Goal: Task Accomplishment & Management: Use online tool/utility

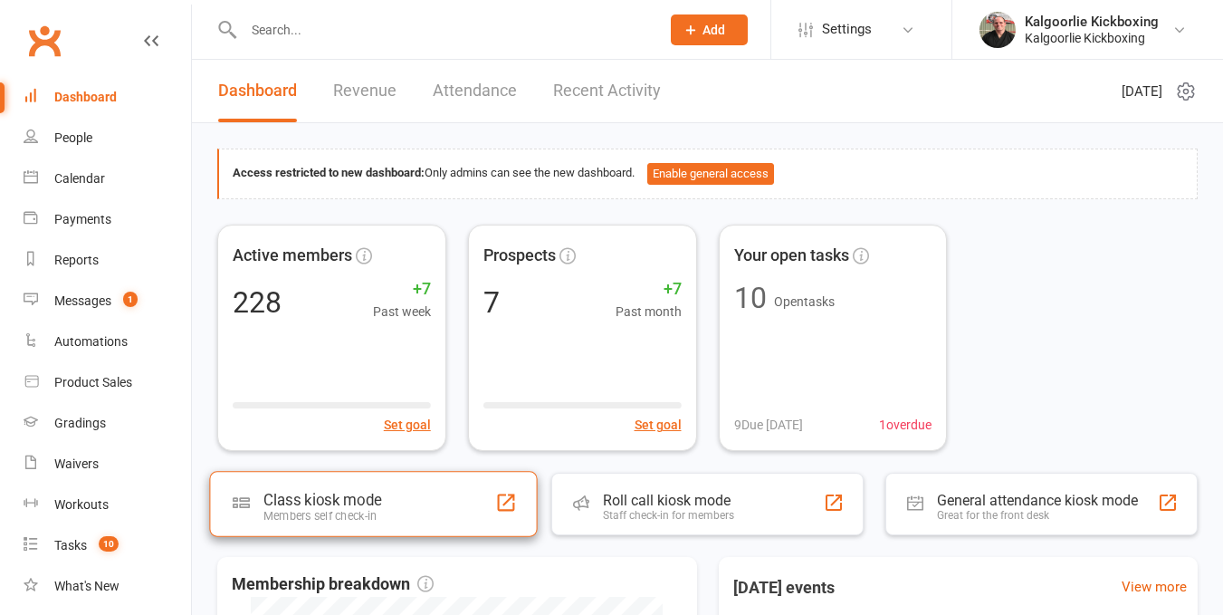
click at [327, 508] on div "Class kiosk mode" at bounding box center [322, 500] width 118 height 18
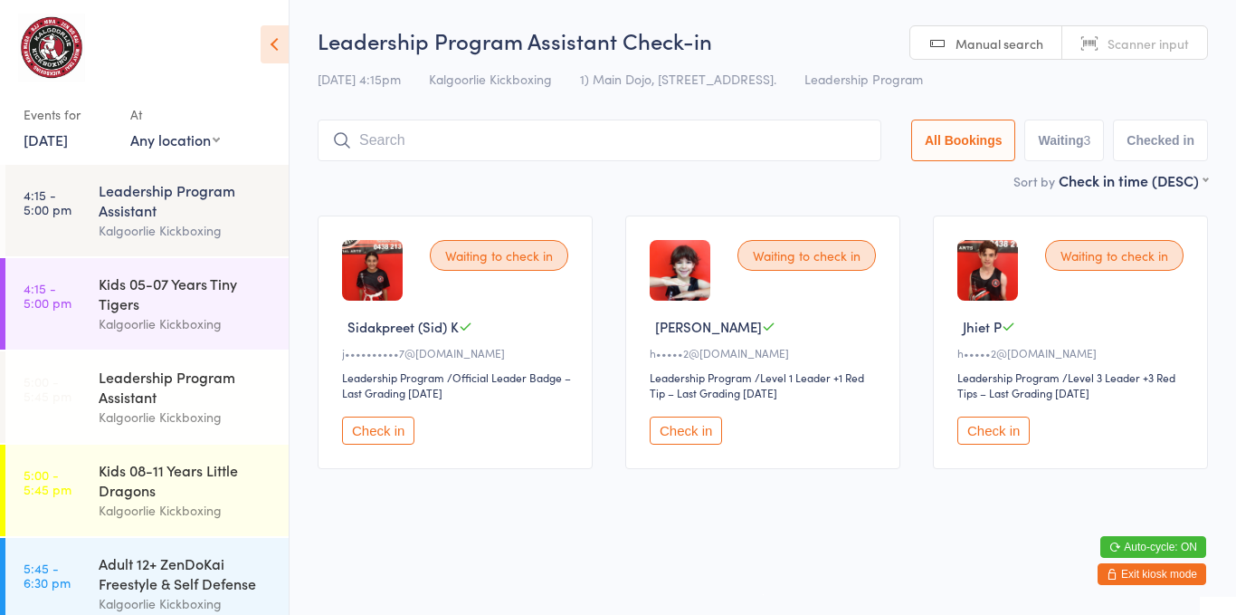
click at [989, 425] on button "Check in" at bounding box center [994, 430] width 72 height 28
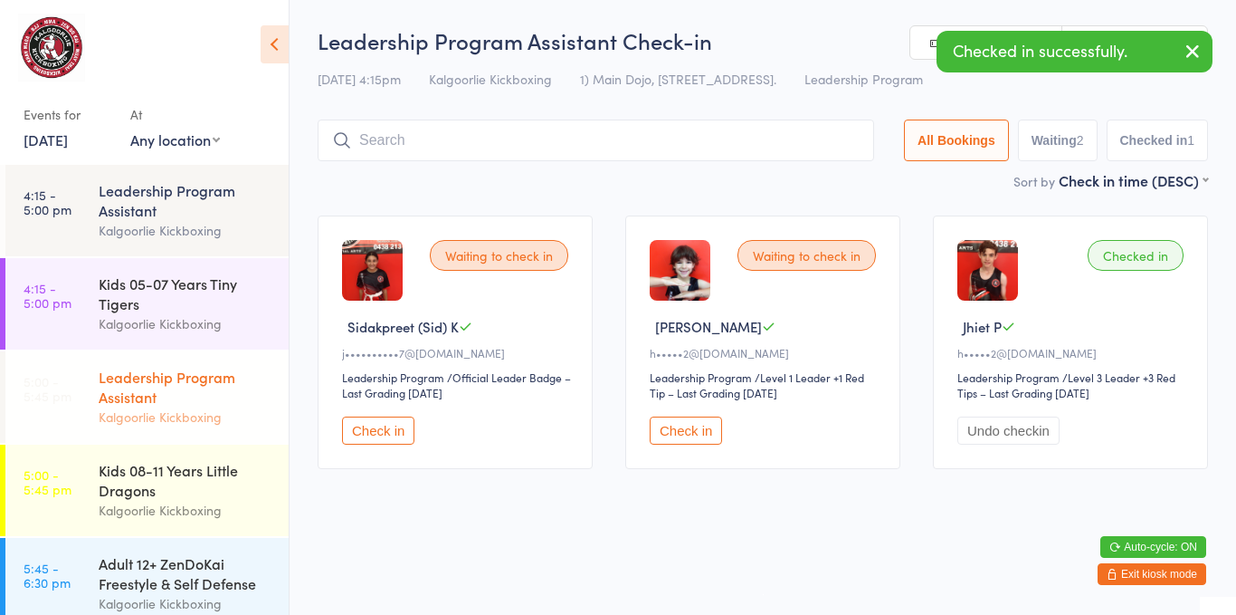
click at [164, 410] on div "Kalgoorlie Kickboxing" at bounding box center [186, 416] width 175 height 21
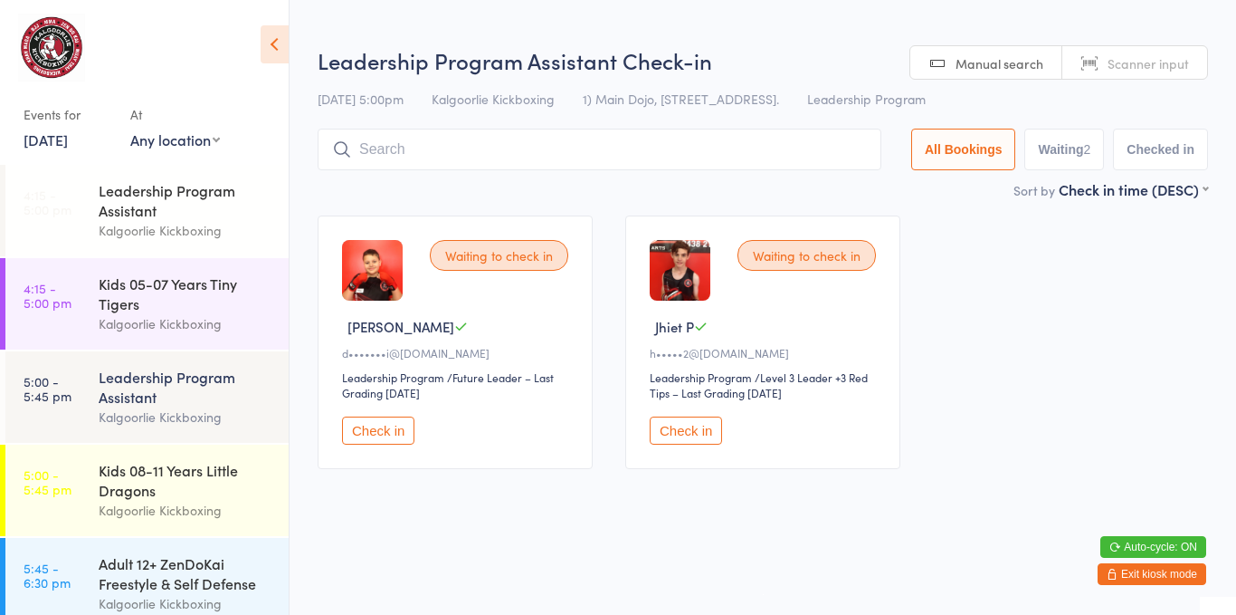
click at [706, 440] on button "Check in" at bounding box center [686, 430] width 72 height 28
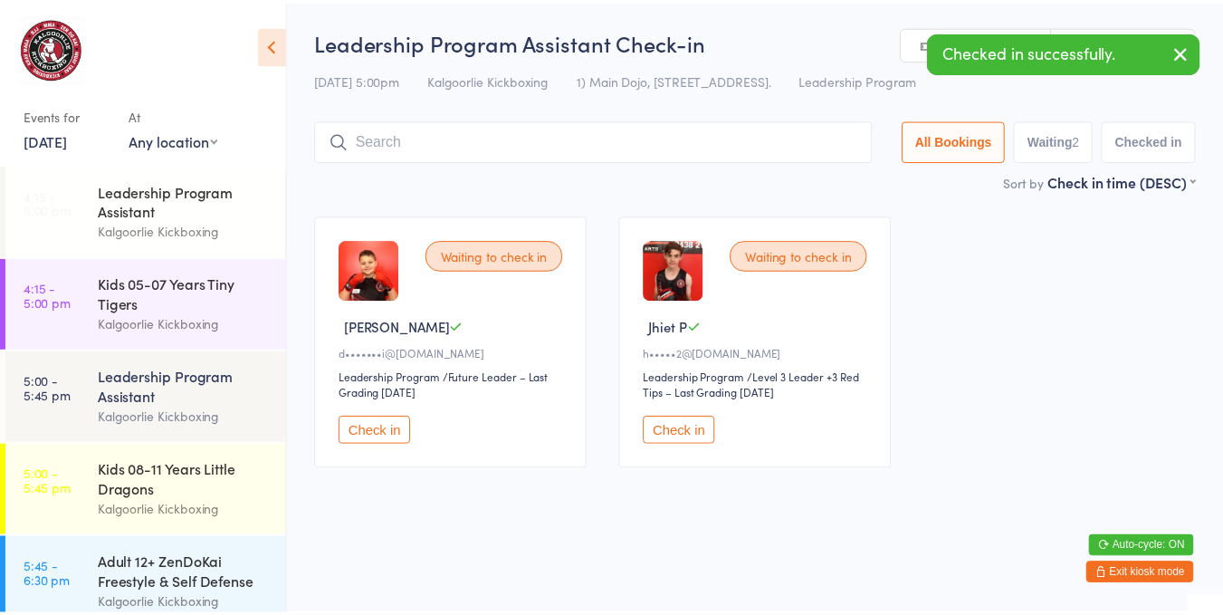
scroll to position [301, 0]
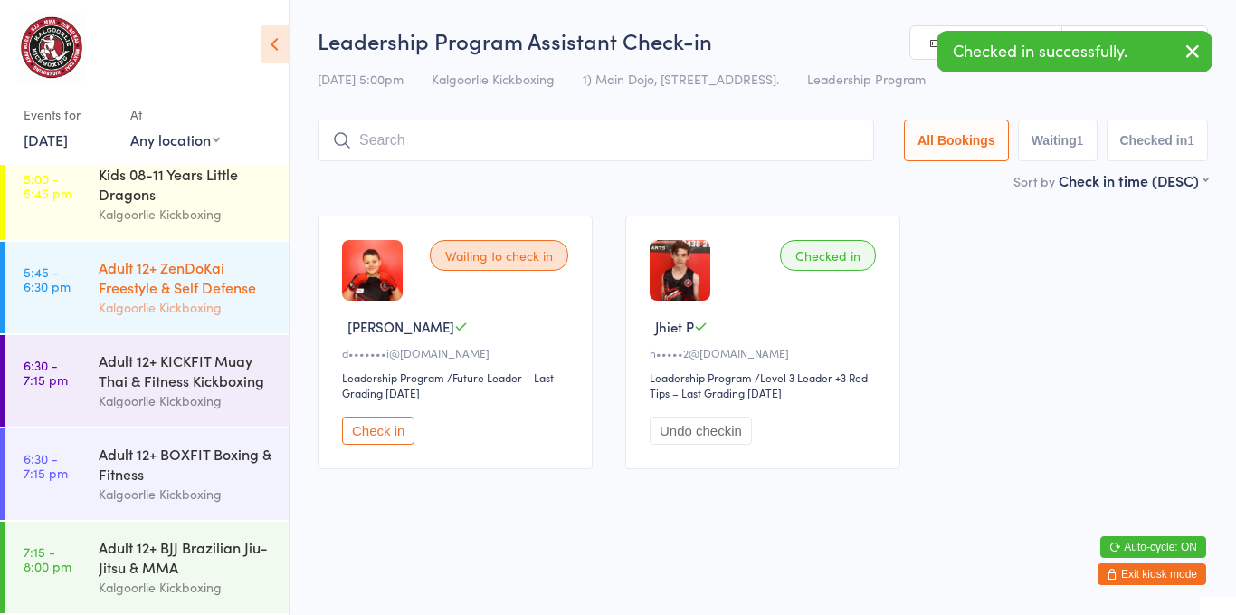
click at [186, 274] on div "Adult 12+ ZenDoKai Freestyle & Self Defense" at bounding box center [186, 277] width 175 height 40
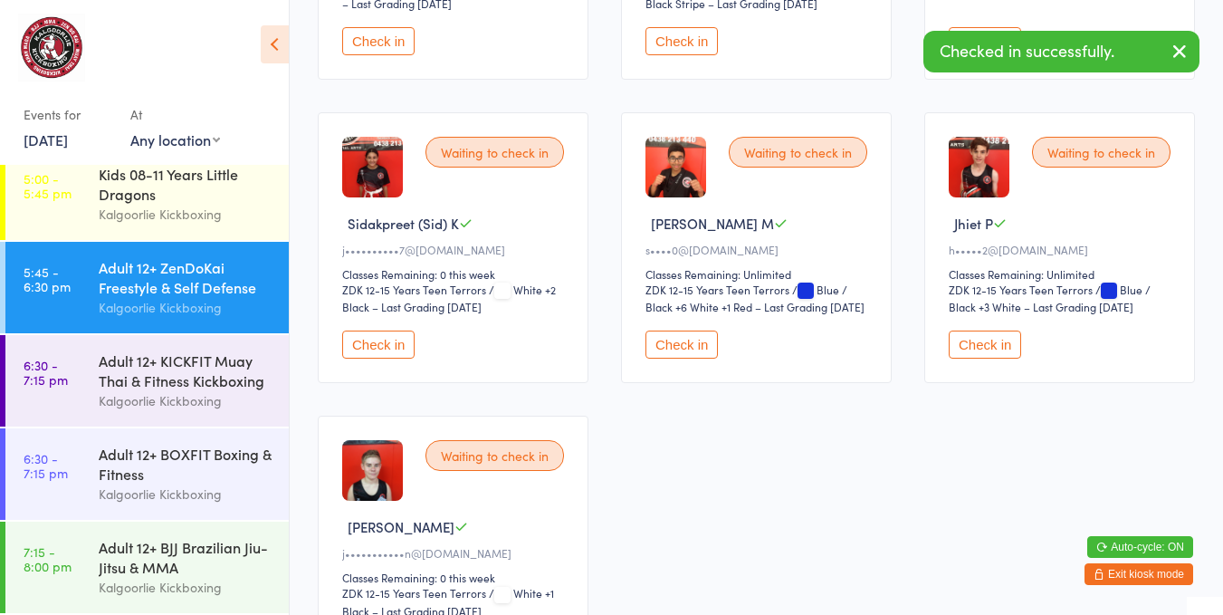
scroll to position [441, 0]
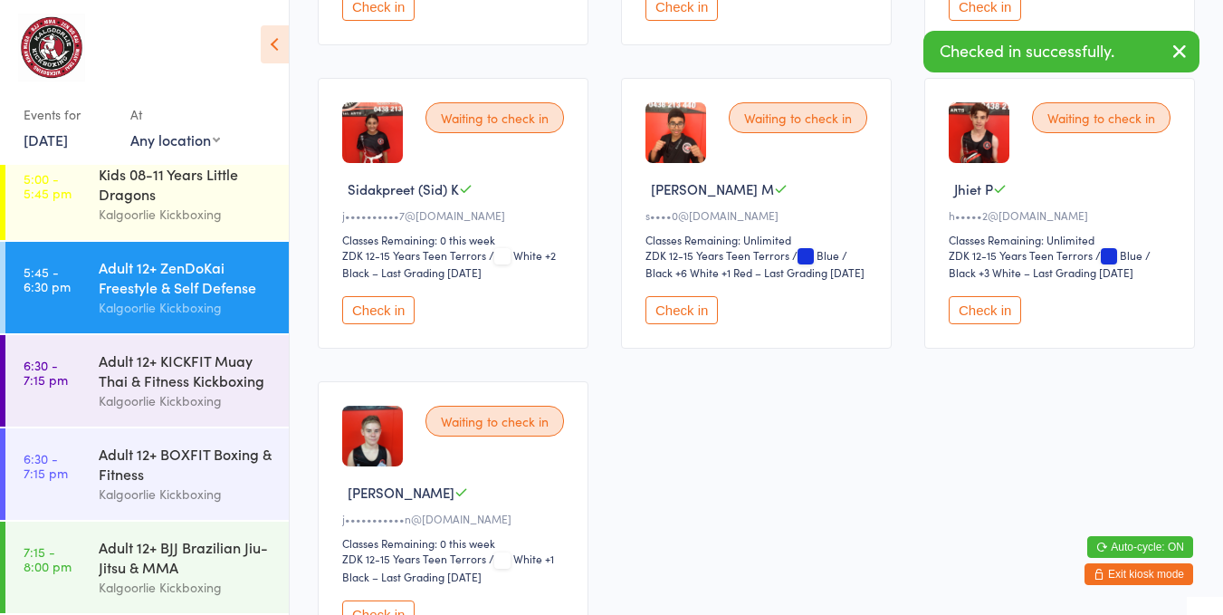
click at [1004, 305] on button "Check in" at bounding box center [985, 310] width 72 height 28
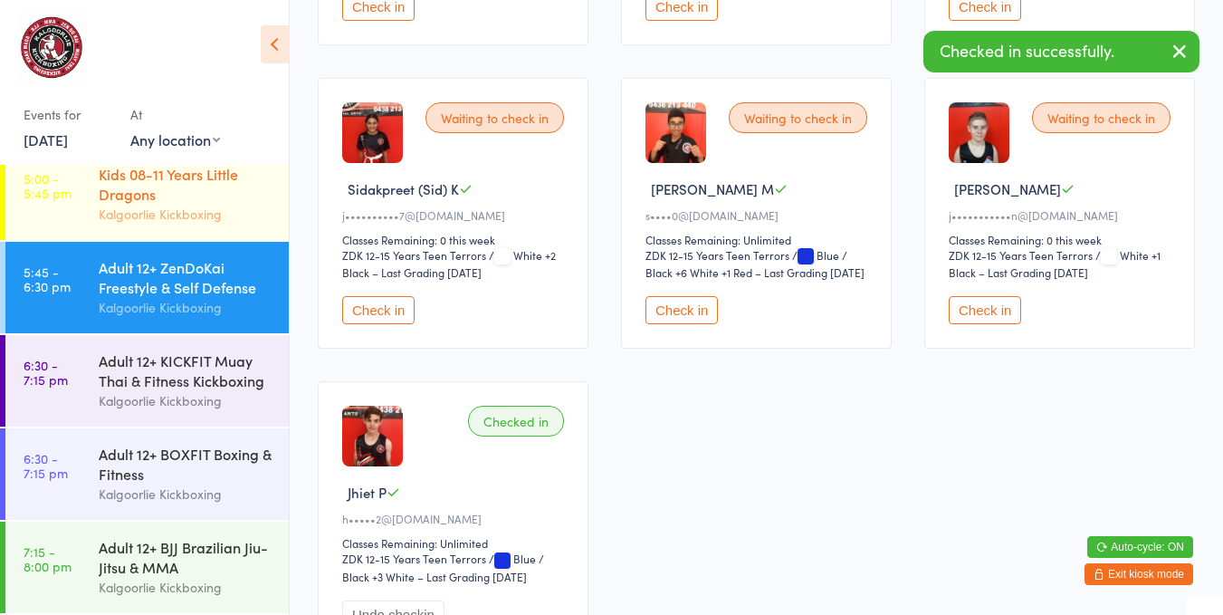
click at [131, 209] on div "Kalgoorlie Kickboxing" at bounding box center [186, 214] width 175 height 21
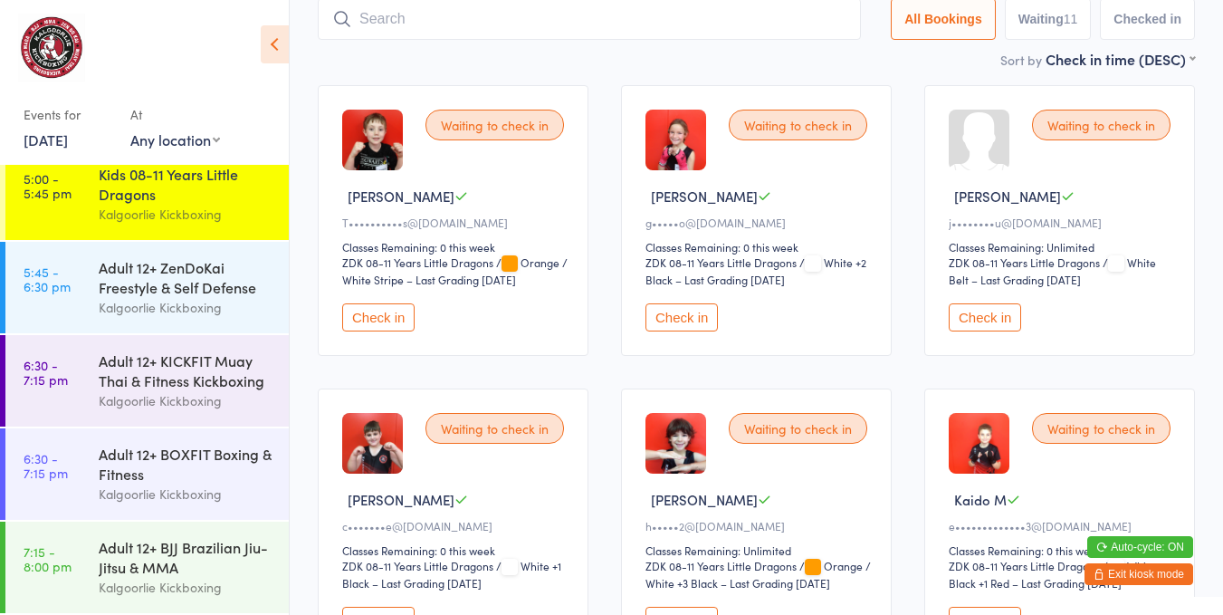
scroll to position [228, 0]
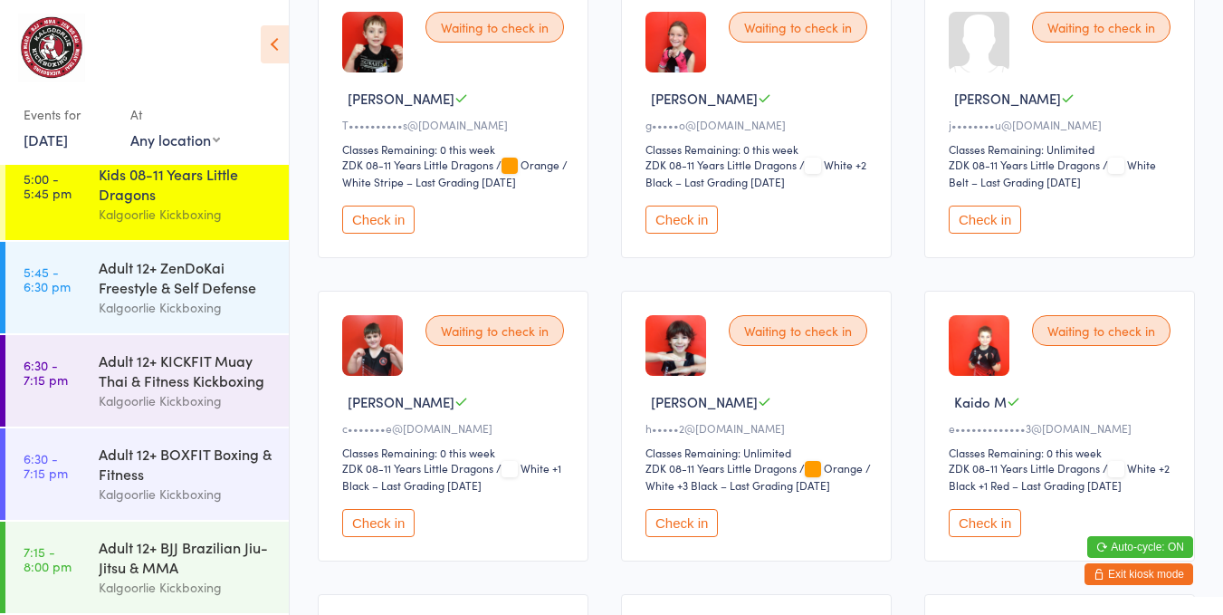
click at [692, 522] on button "Check in" at bounding box center [681, 523] width 72 height 28
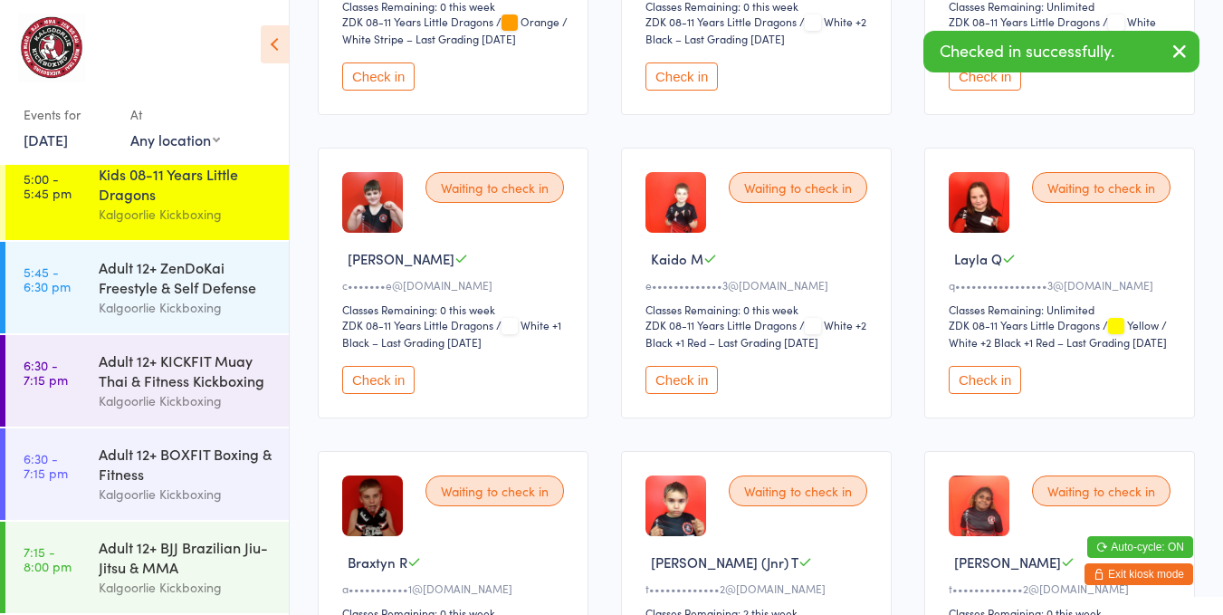
scroll to position [0, 0]
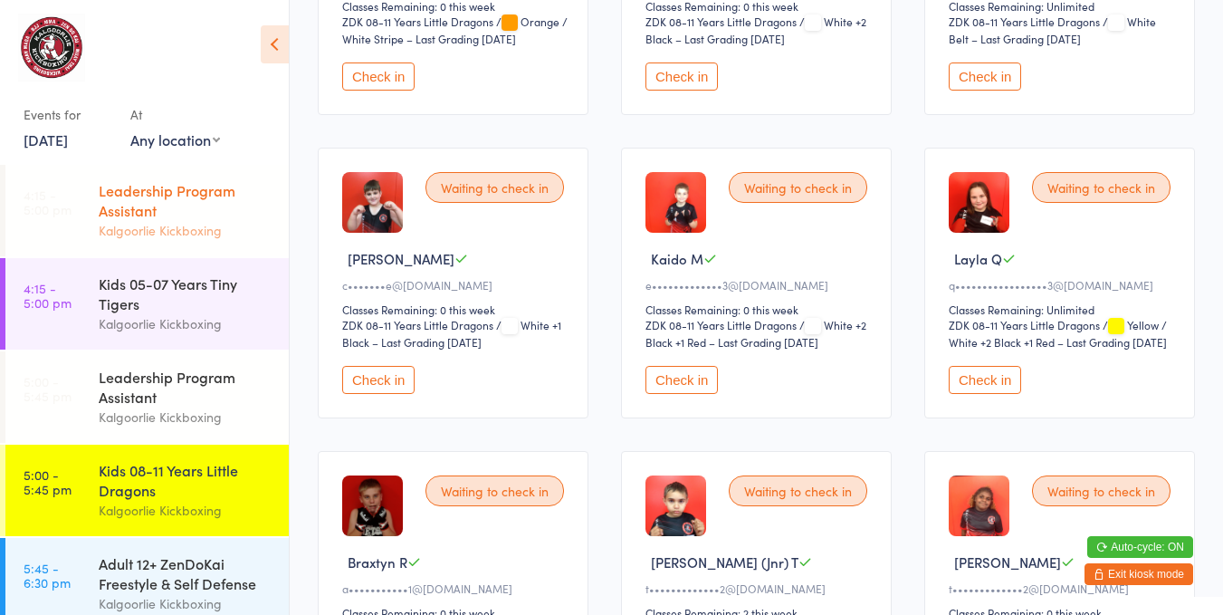
click at [181, 221] on div "Kalgoorlie Kickboxing" at bounding box center [186, 230] width 175 height 21
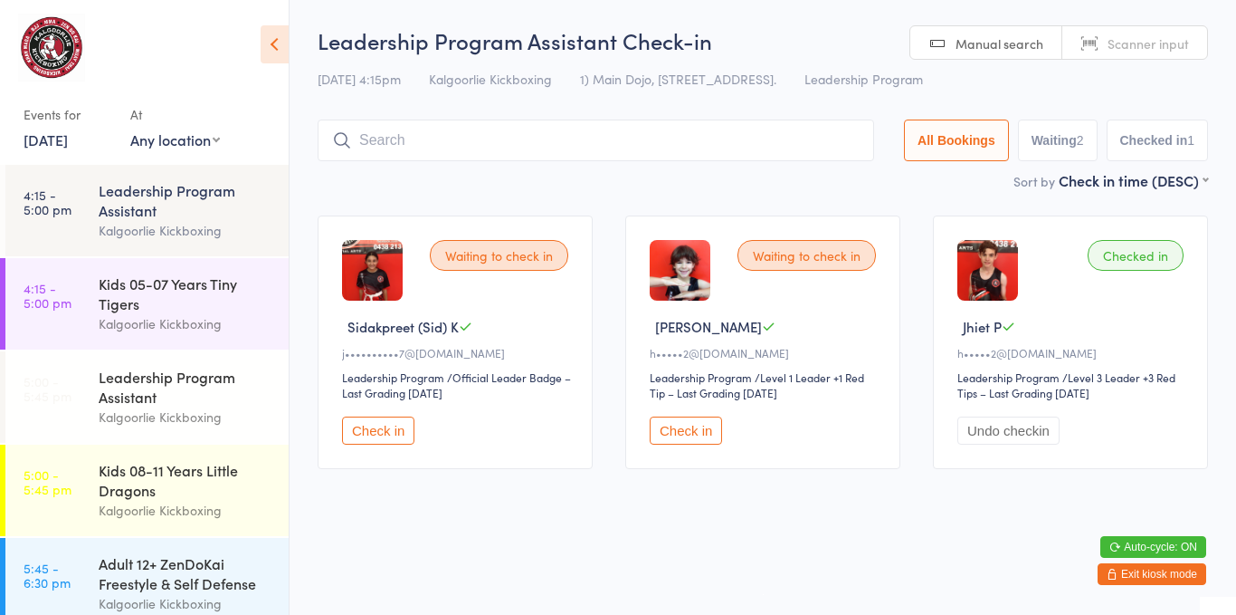
click at [686, 435] on button "Check in" at bounding box center [686, 430] width 72 height 28
